Goal: Task Accomplishment & Management: Complete application form

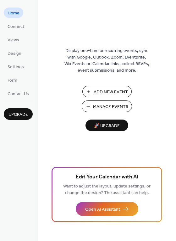
click at [102, 107] on span "Manage Events" at bounding box center [110, 107] width 35 height 7
click at [14, 41] on span "Views" at bounding box center [14, 40] width 12 height 7
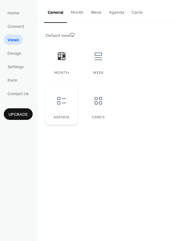
click at [61, 103] on icon at bounding box center [61, 101] width 10 height 10
click at [19, 52] on span "Design" at bounding box center [15, 53] width 14 height 7
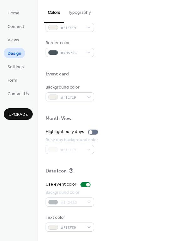
scroll to position [268, 0]
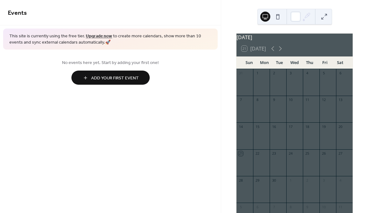
click at [193, 11] on span "Events" at bounding box center [110, 13] width 205 height 13
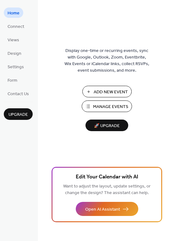
click at [96, 106] on span "Manage Events" at bounding box center [110, 107] width 35 height 7
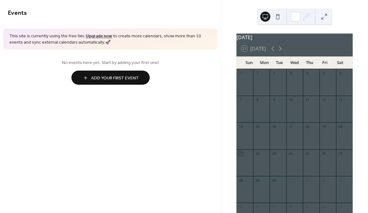
click at [128, 76] on span "Add Your First Event" at bounding box center [115, 78] width 48 height 7
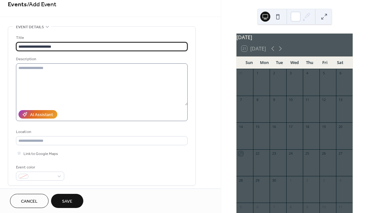
scroll to position [3, 0]
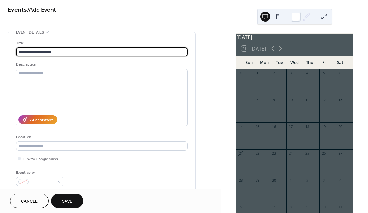
type input "**********"
